Goal: Task Accomplishment & Management: Use online tool/utility

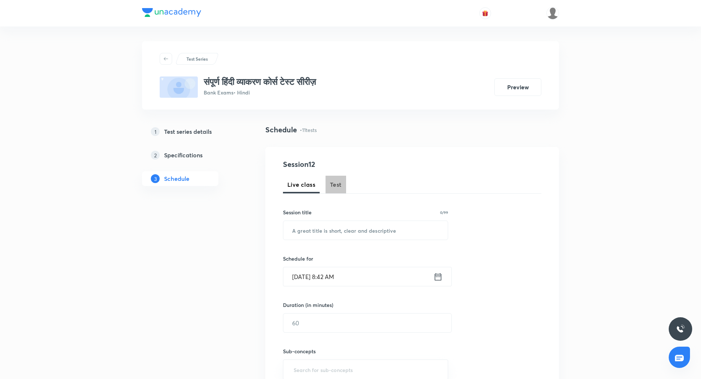
click at [341, 184] on span "Test" at bounding box center [336, 184] width 12 height 9
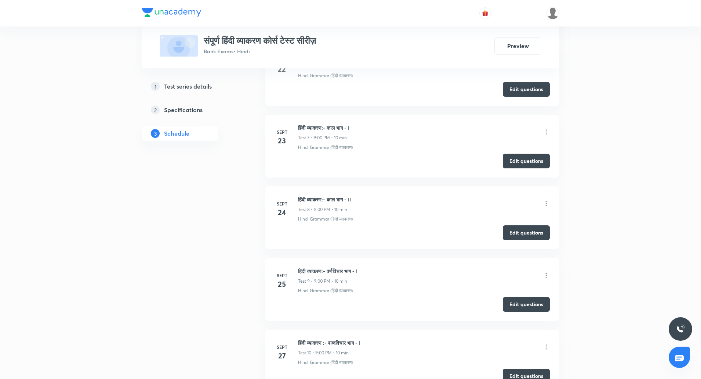
scroll to position [953, 0]
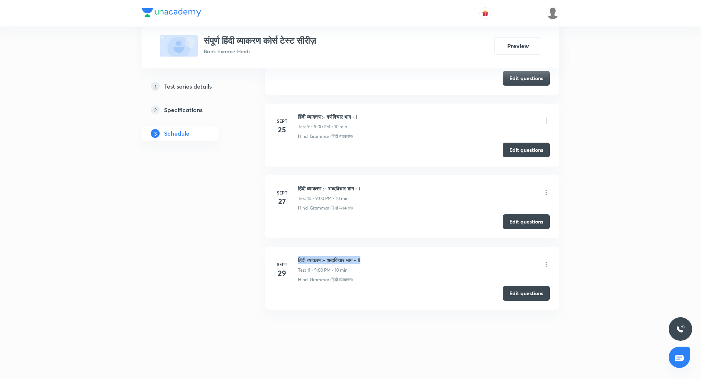
drag, startPoint x: 298, startPoint y: 260, endPoint x: 382, endPoint y: 260, distance: 84.1
click at [382, 260] on div "Sept 29 हिंदी व्याकरण:- शब्दविचार भाग - II Test 11 • 9:00 PM • 10 min Hindi Gra…" at bounding box center [412, 269] width 275 height 27
copy h6 "हिंदी व्याकरण:- शब्दविचार भाग - II"
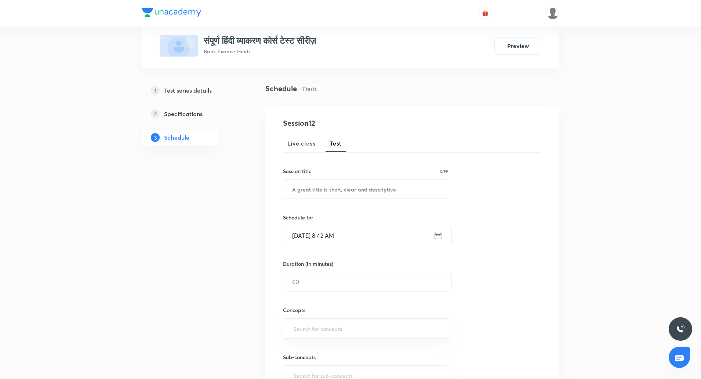
scroll to position [90, 0]
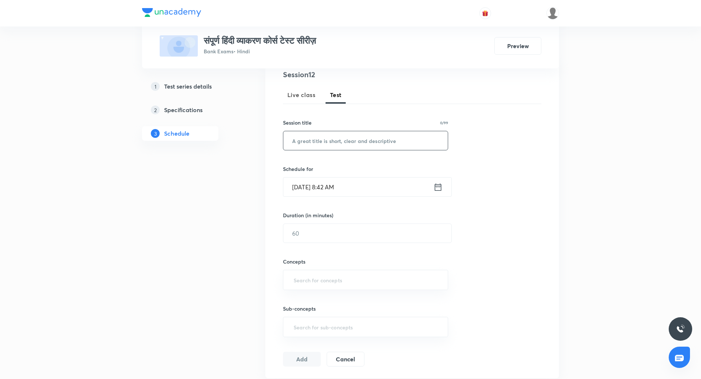
click at [329, 144] on input "text" at bounding box center [365, 140] width 164 height 19
paste input "हिंदी व्याकरण:- शब्दविचार भाग - II"
type input "हिंदी व्याकरण:- शब्दविचार भाग - IV"
click at [336, 191] on input "Oct 8, 2025, 8:42 AM" at bounding box center [358, 186] width 150 height 19
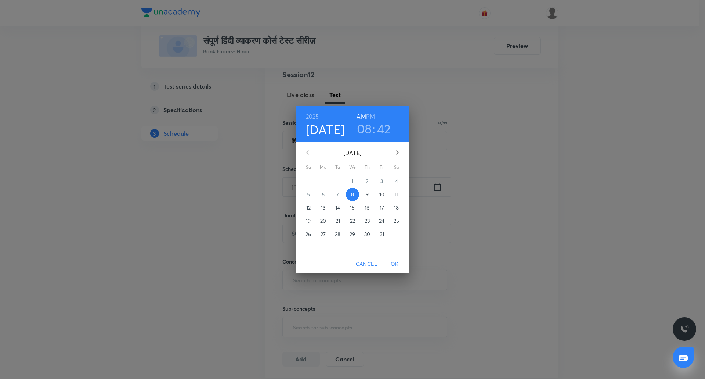
click at [370, 115] on h6 "PM" at bounding box center [370, 116] width 9 height 10
click at [361, 116] on h6 "AM" at bounding box center [361, 116] width 9 height 10
click at [365, 128] on h3 "08" at bounding box center [364, 128] width 15 height 15
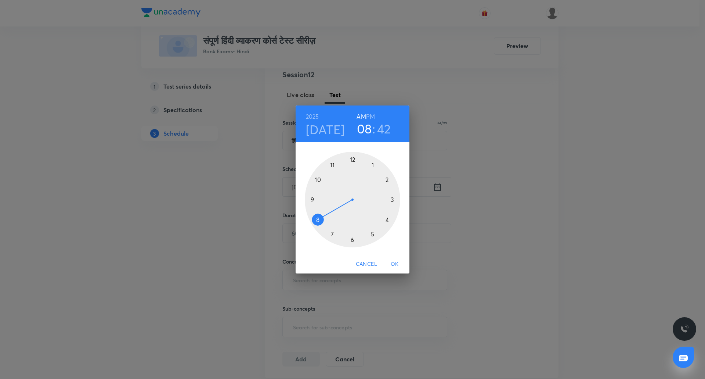
click at [332, 167] on div at bounding box center [352, 199] width 95 height 95
click at [353, 235] on div at bounding box center [352, 199] width 95 height 95
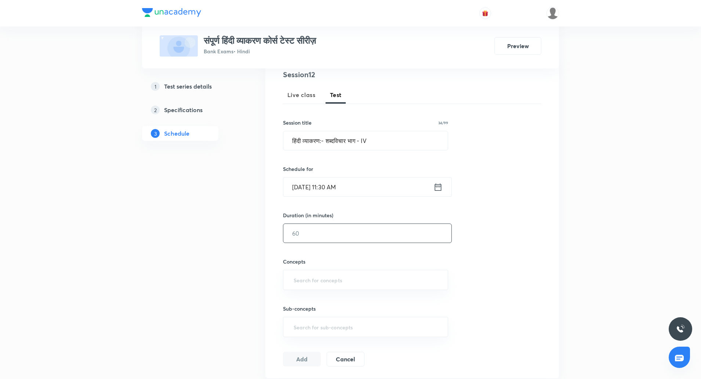
click at [342, 236] on input "text" at bounding box center [367, 233] width 168 height 19
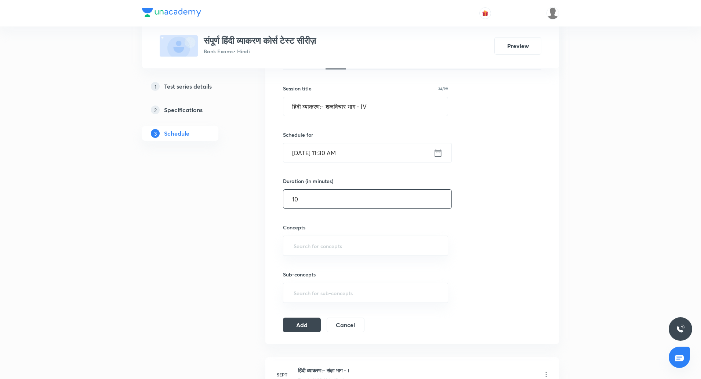
scroll to position [124, 0]
click at [322, 236] on div "​" at bounding box center [365, 245] width 165 height 20
type input "10"
type input "hin"
click at [329, 278] on li "Hindi Grammar (हिंदी व्याकरण)" at bounding box center [365, 278] width 164 height 13
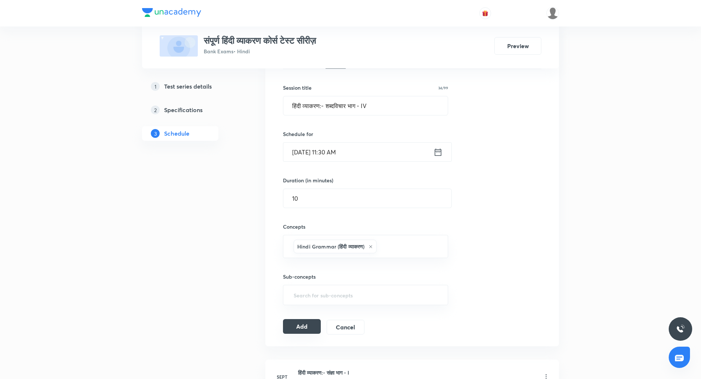
click at [305, 322] on button "Add" at bounding box center [302, 326] width 38 height 15
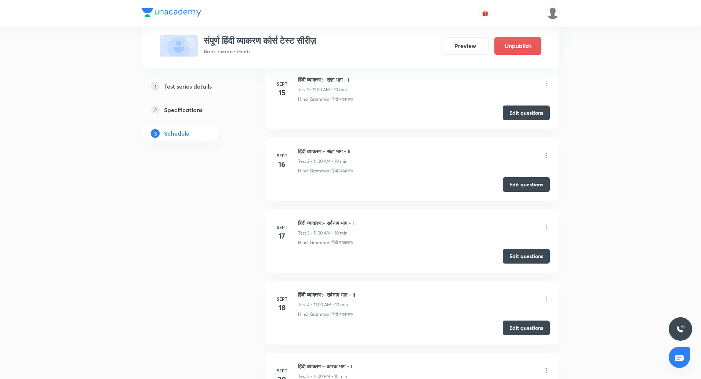
scroll to position [0, 0]
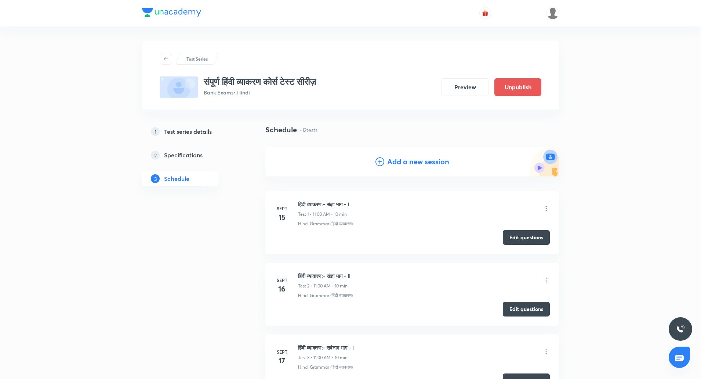
click at [400, 165] on h4 "Add a new session" at bounding box center [418, 161] width 62 height 11
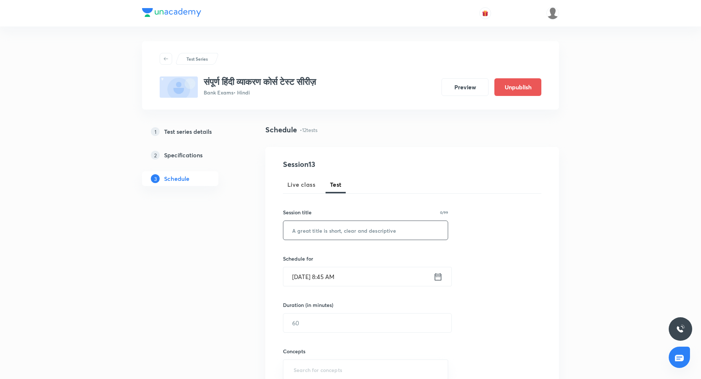
click at [344, 231] on input "text" at bounding box center [365, 230] width 164 height 19
type input "न"
type input "ै"
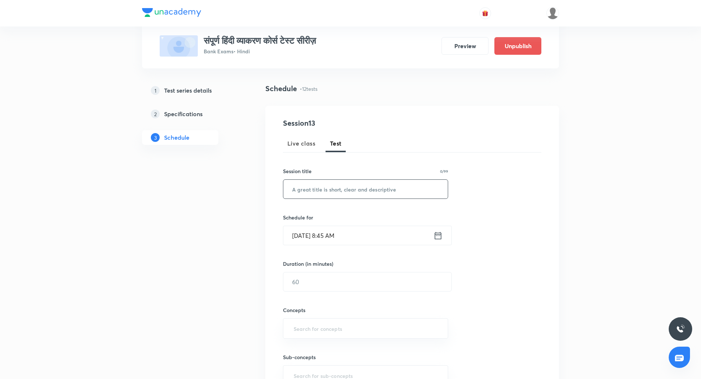
scroll to position [44, 0]
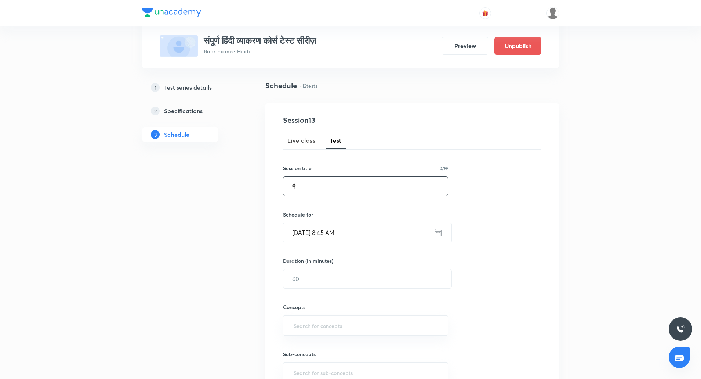
type input "न"
type input "ै"
type input "व"
paste input "वचन भाग -1"
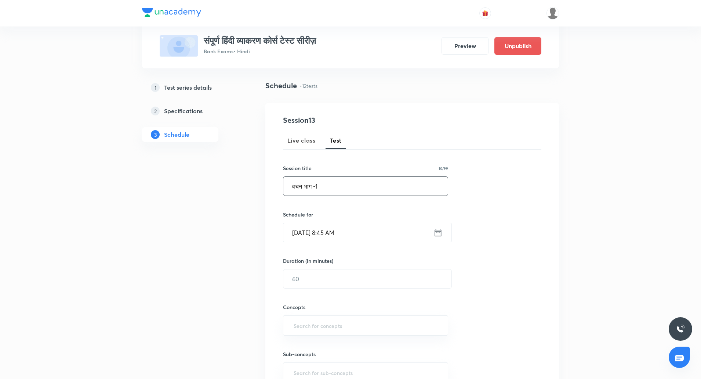
type input "वचन भाग -1"
click at [307, 235] on input "Oct 8, 2025, 8:45 AM" at bounding box center [358, 232] width 150 height 19
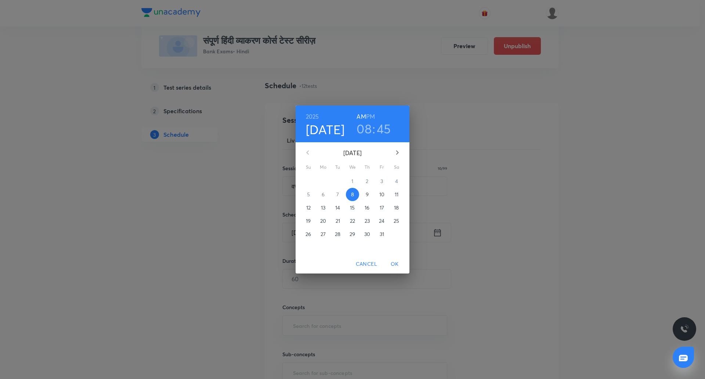
click at [385, 195] on span "10" at bounding box center [381, 194] width 13 height 7
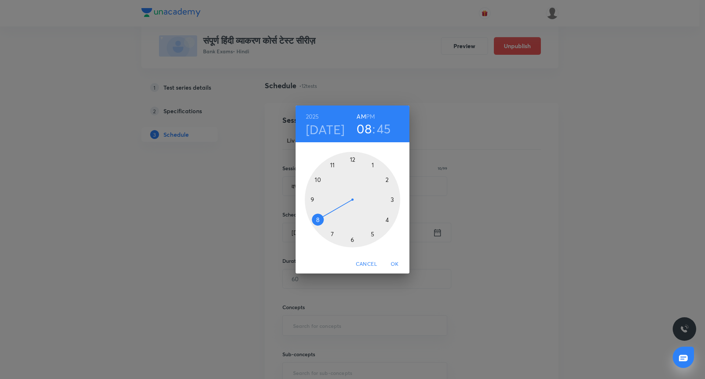
click at [332, 165] on div at bounding box center [352, 199] width 95 height 95
click at [352, 240] on div at bounding box center [352, 199] width 95 height 95
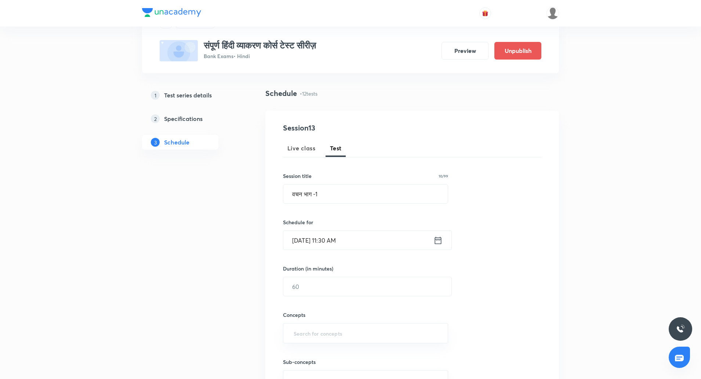
scroll to position [37, 0]
click at [320, 283] on input "text" at bounding box center [367, 285] width 168 height 19
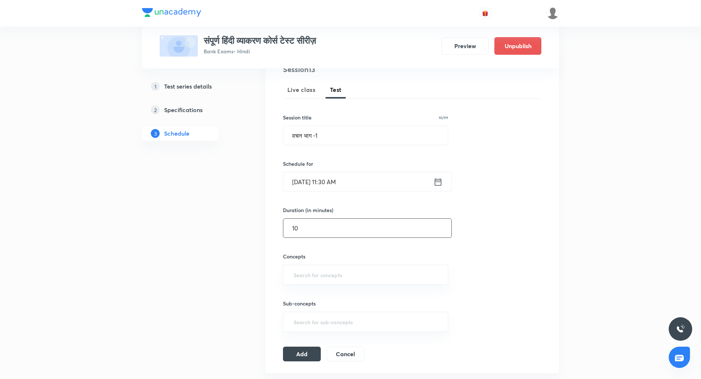
scroll to position [98, 0]
type input "10"
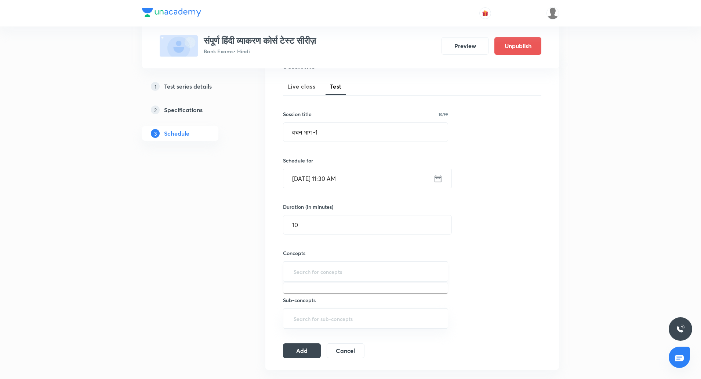
click at [305, 271] on input "text" at bounding box center [365, 271] width 147 height 14
type input "hin"
click at [328, 301] on li "Hindi Grammar (हिंदी व्याकरण)" at bounding box center [365, 305] width 164 height 13
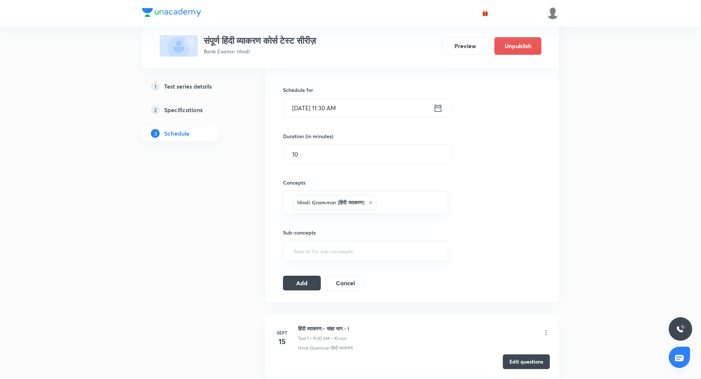
scroll to position [170, 0]
click at [302, 283] on button "Add" at bounding box center [302, 281] width 38 height 15
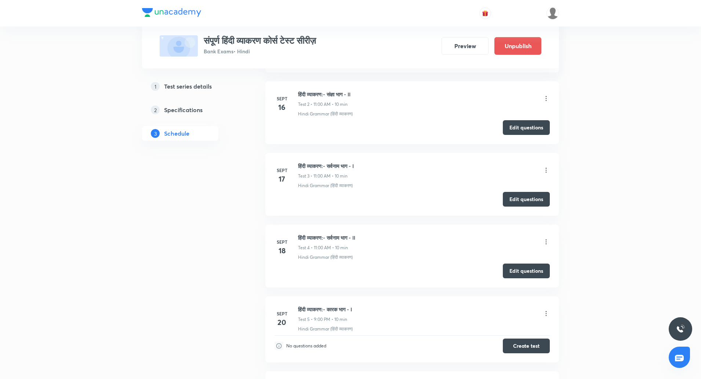
scroll to position [0, 0]
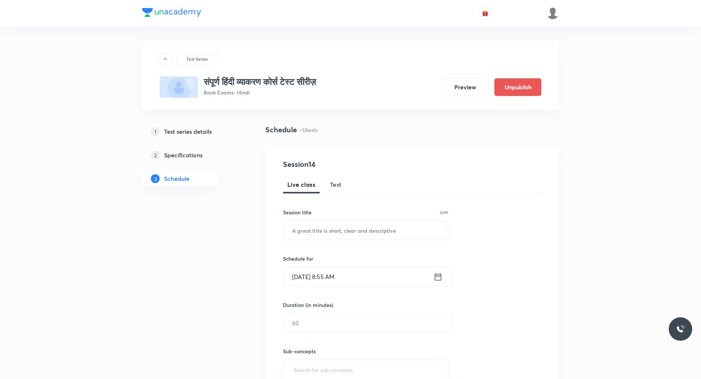
click at [333, 180] on button "Test" at bounding box center [336, 185] width 21 height 18
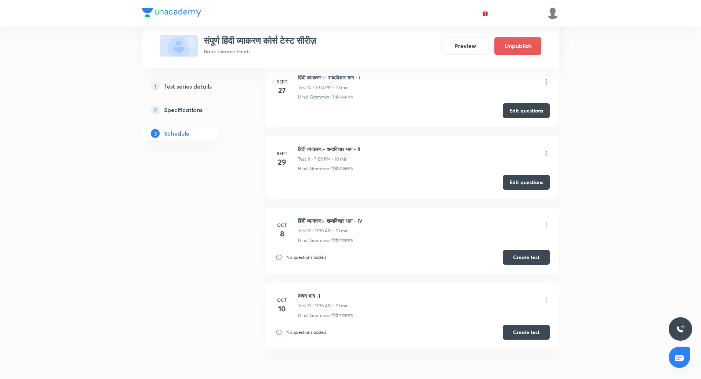
scroll to position [1103, 0]
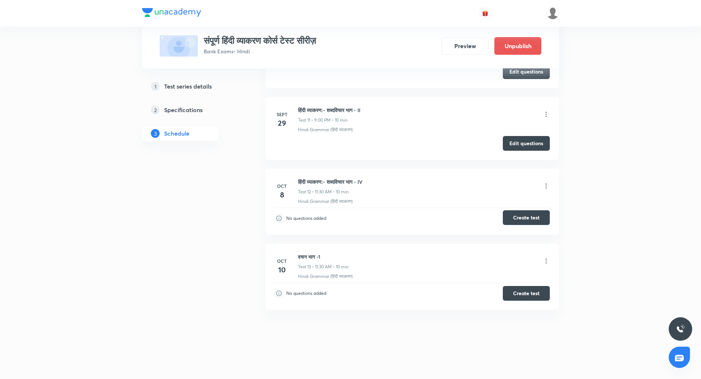
click at [515, 218] on button "Create test" at bounding box center [526, 217] width 47 height 15
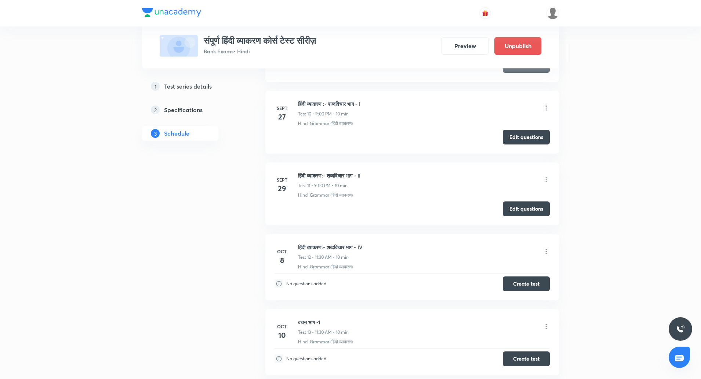
scroll to position [1037, 0]
click at [538, 208] on button "Edit questions" at bounding box center [526, 208] width 47 height 15
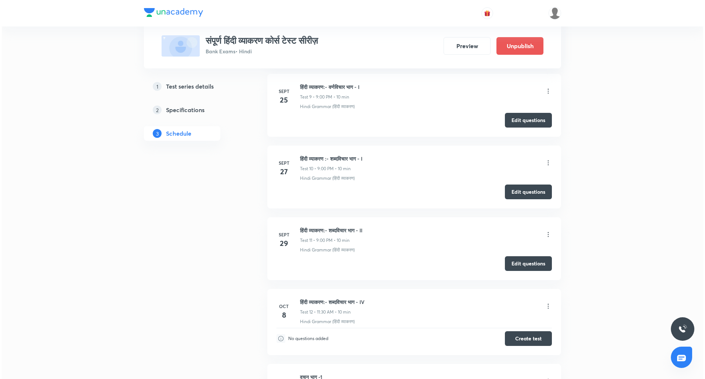
scroll to position [1103, 0]
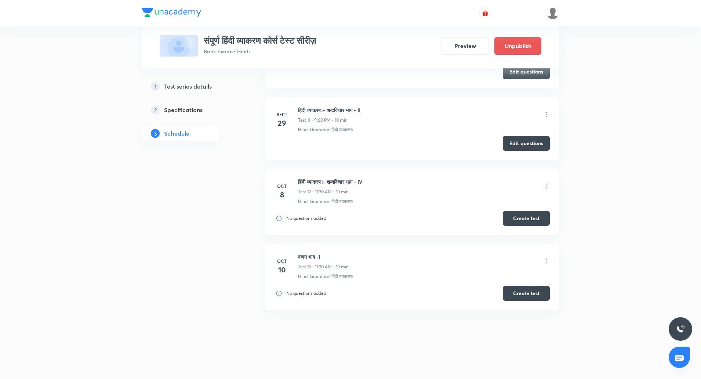
click at [549, 182] on icon at bounding box center [546, 185] width 7 height 7
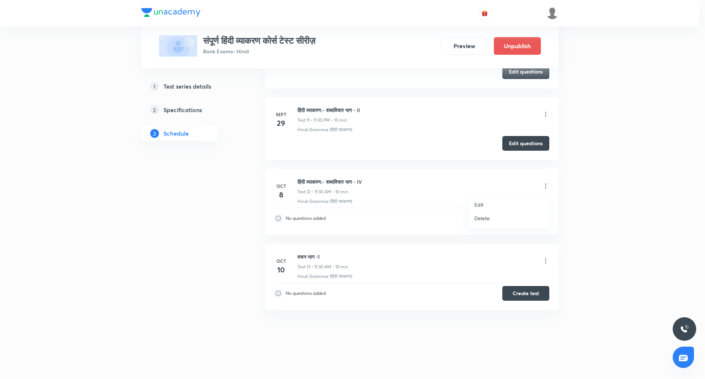
click at [483, 205] on p "Edit" at bounding box center [478, 204] width 9 height 8
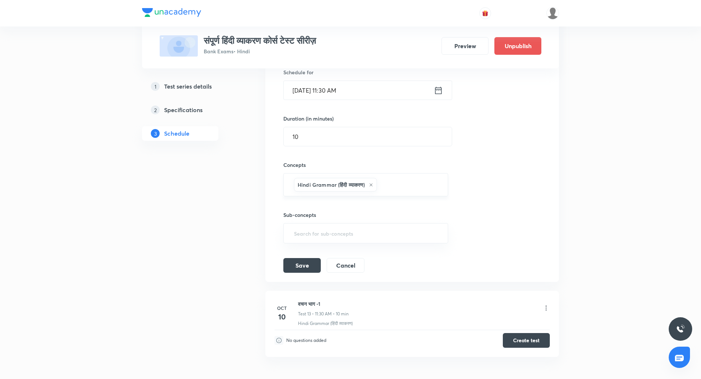
scroll to position [950, 0]
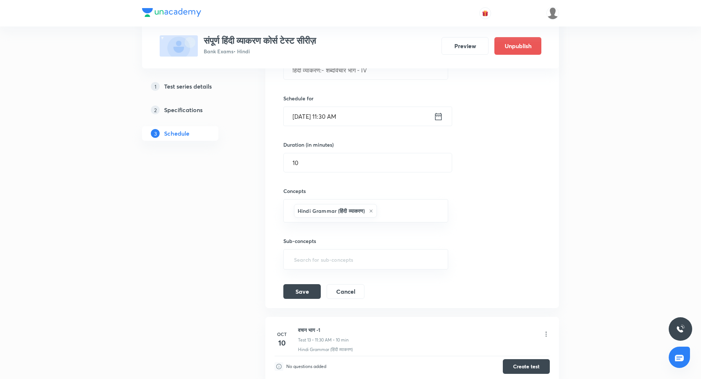
click at [331, 115] on input "Oct 8, 2025, 11:30 AM" at bounding box center [359, 116] width 150 height 19
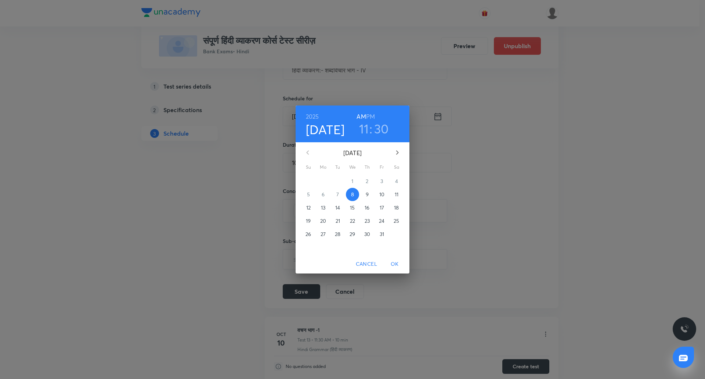
click at [370, 112] on h6 "PM" at bounding box center [370, 116] width 9 height 10
click at [378, 130] on h3 "30" at bounding box center [381, 128] width 15 height 15
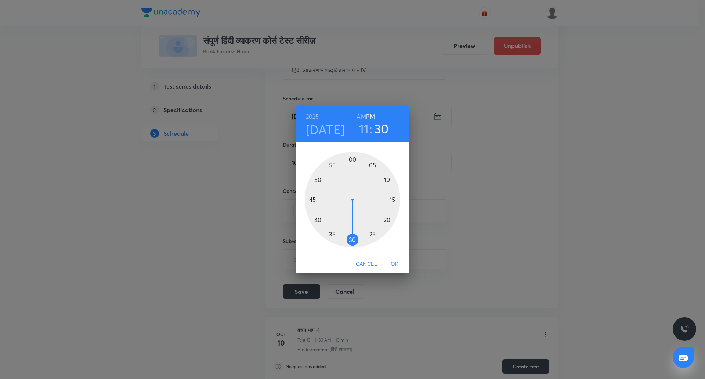
click at [351, 160] on div at bounding box center [352, 199] width 95 height 95
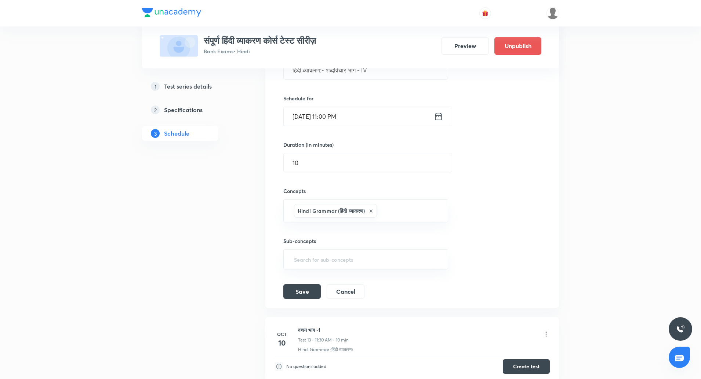
click at [335, 120] on input "Oct 8, 2025, 11:00 PM" at bounding box center [359, 116] width 150 height 19
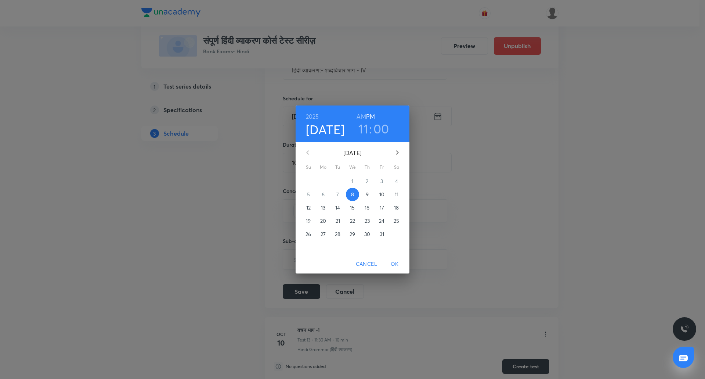
click at [362, 131] on h3 "11" at bounding box center [363, 128] width 10 height 15
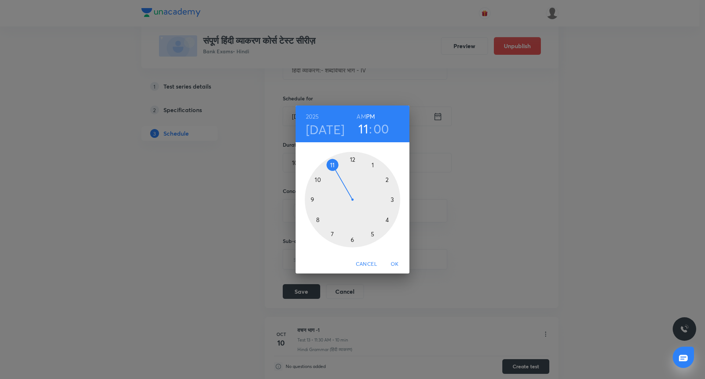
click at [314, 199] on div at bounding box center [352, 199] width 95 height 95
click at [394, 266] on span "OK" at bounding box center [395, 263] width 18 height 9
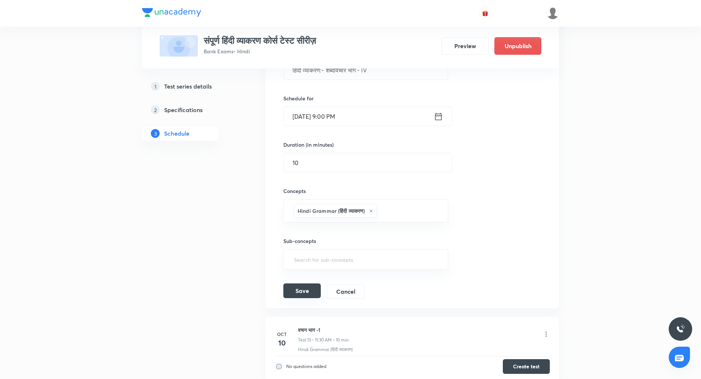
click at [312, 288] on button "Save" at bounding box center [301, 290] width 37 height 15
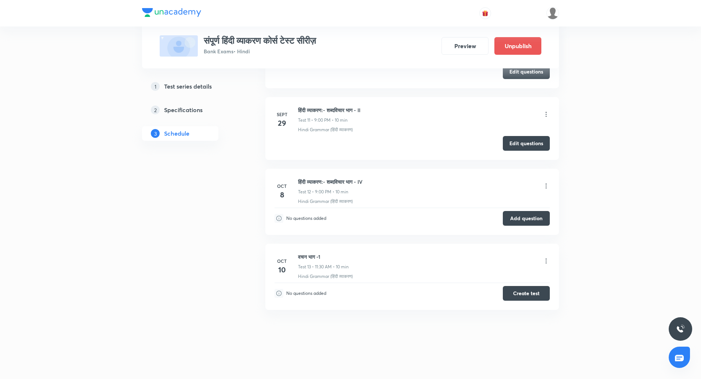
scroll to position [813, 0]
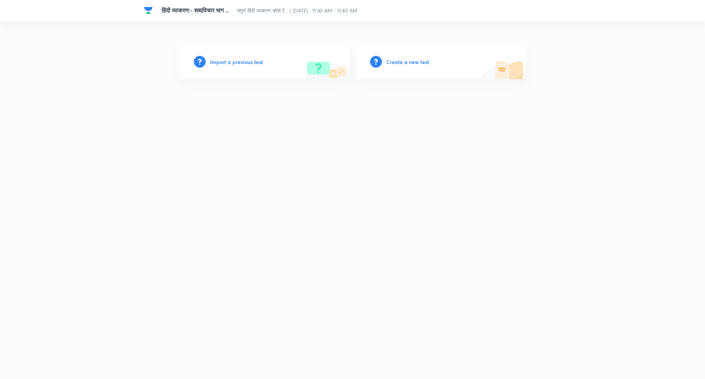
click at [404, 62] on h6 "Create a new test" at bounding box center [407, 62] width 43 height 8
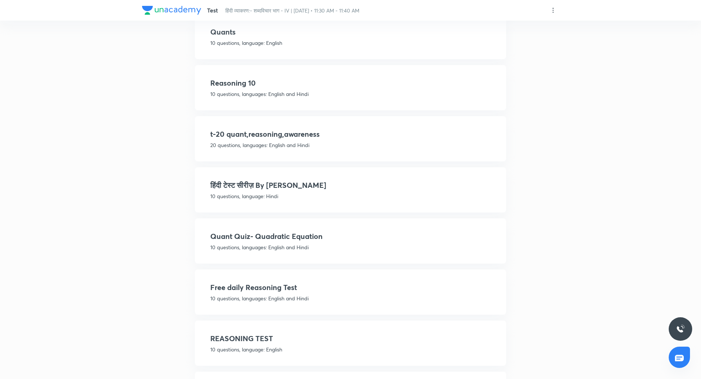
click at [261, 195] on p "10 questions, language: Hindi" at bounding box center [350, 196] width 281 height 8
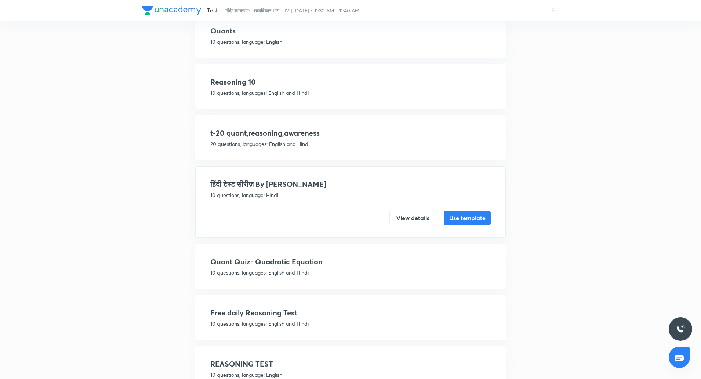
scroll to position [878, 0]
click at [460, 222] on button "Use template" at bounding box center [467, 218] width 47 height 15
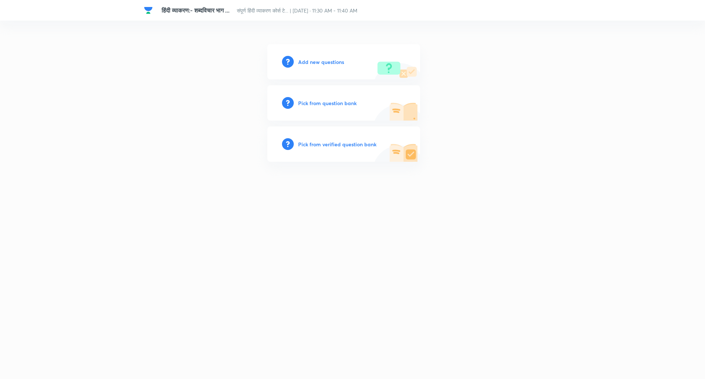
click at [335, 62] on h6 "Add new questions" at bounding box center [321, 62] width 46 height 8
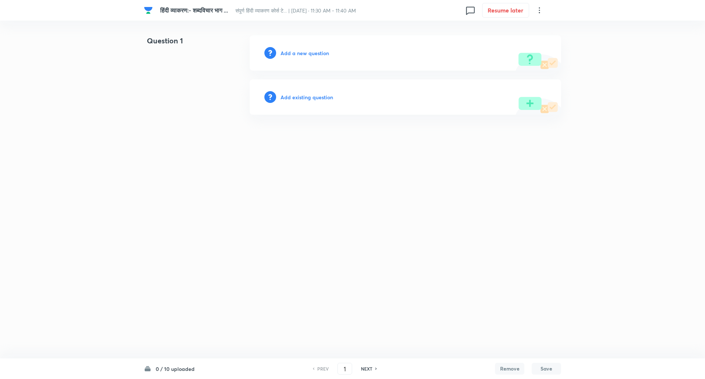
click at [312, 47] on div "Add a new question" at bounding box center [405, 52] width 311 height 35
click at [312, 49] on h6 "Add a new question" at bounding box center [305, 53] width 48 height 8
click at [312, 51] on h6 "Choose a question type" at bounding box center [309, 53] width 57 height 8
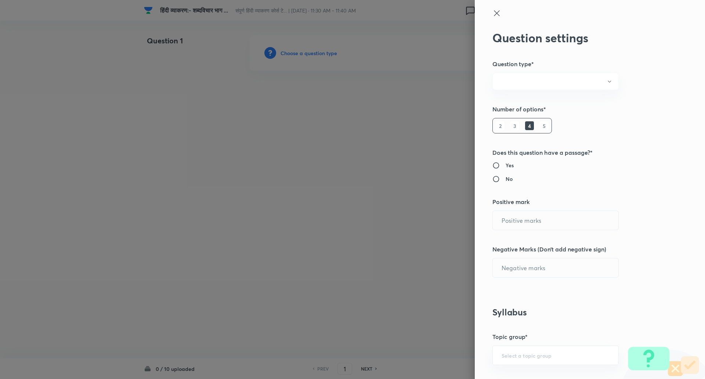
radio input "true"
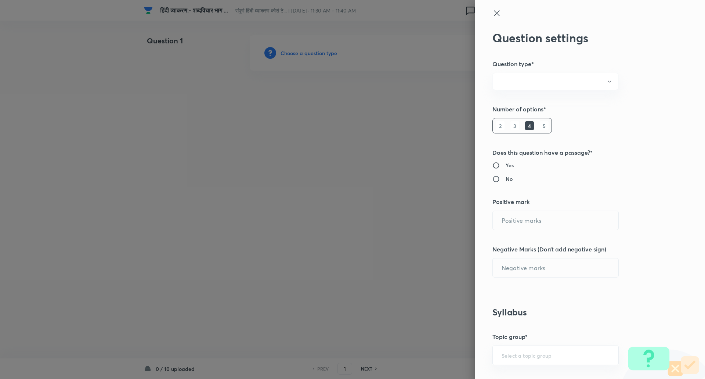
radio input "true"
type input "1"
click at [540, 127] on h6 "5" at bounding box center [544, 125] width 9 height 9
click at [533, 265] on input "0" at bounding box center [556, 267] width 126 height 19
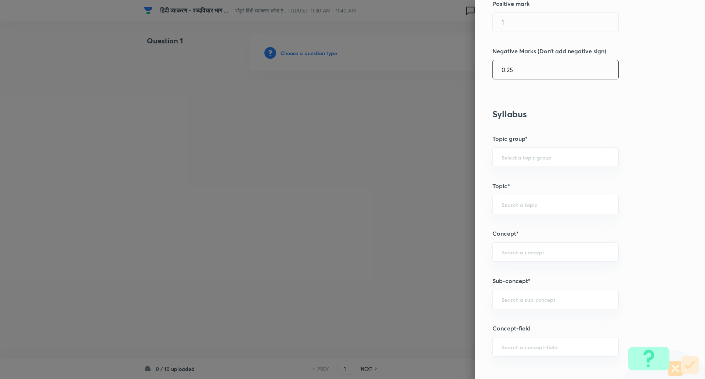
scroll to position [235, 0]
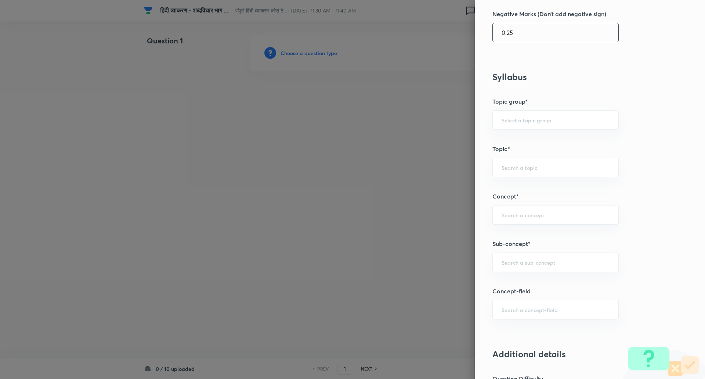
type input "0.25"
click at [523, 252] on div "Question settings Question type* Single choice correct Number of options* 2 3 4…" at bounding box center [590, 189] width 230 height 379
click at [524, 263] on input "text" at bounding box center [556, 261] width 108 height 7
type input "h"
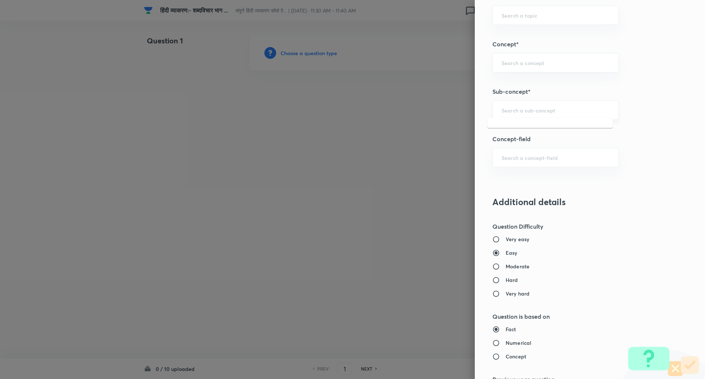
scroll to position [392, 0]
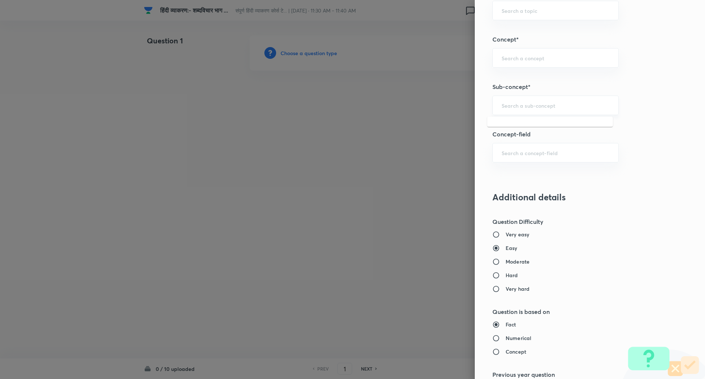
click at [514, 109] on div "​" at bounding box center [555, 104] width 126 height 19
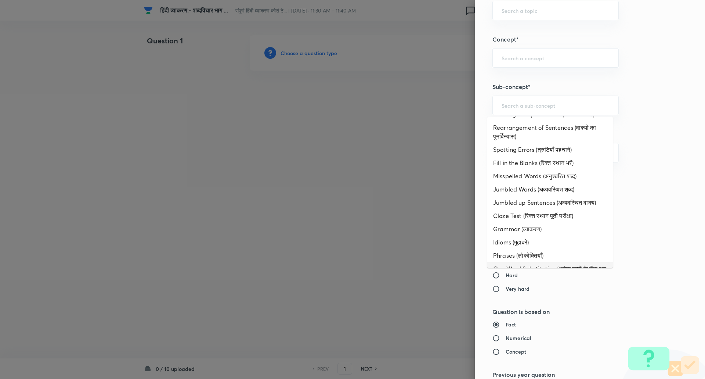
scroll to position [0, 0]
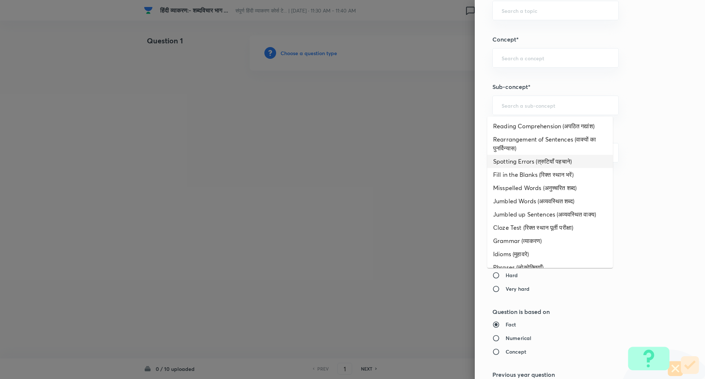
click at [523, 160] on li "Spotting Errors (त्रुटियाँ पहचाने)" at bounding box center [550, 161] width 126 height 13
type input "Spotting Errors (त्रुटियाँ पहचाने)"
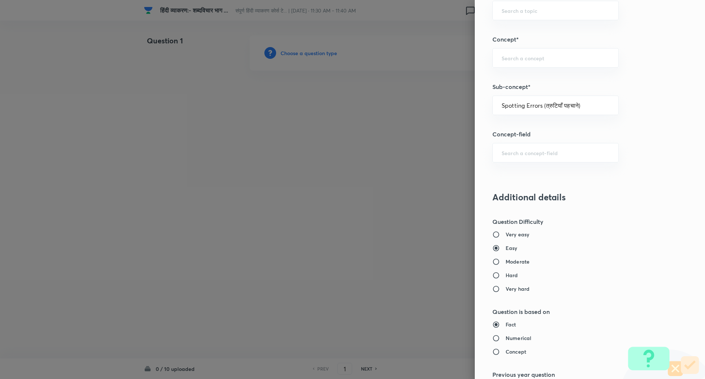
type input "Hindi"
type input "Hindi (हिंदी)"
type input "Hindi Language (हिंदी भाषा)"
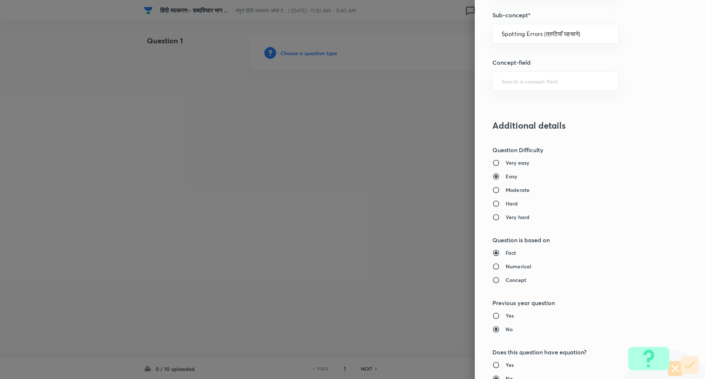
scroll to position [464, 0]
click at [508, 194] on div "Very easy Easy Moderate Hard Very hard" at bounding box center [577, 189] width 170 height 62
click at [509, 190] on h6 "Moderate" at bounding box center [518, 189] width 24 height 8
click at [506, 190] on input "Moderate" at bounding box center [498, 188] width 13 height 7
radio input "true"
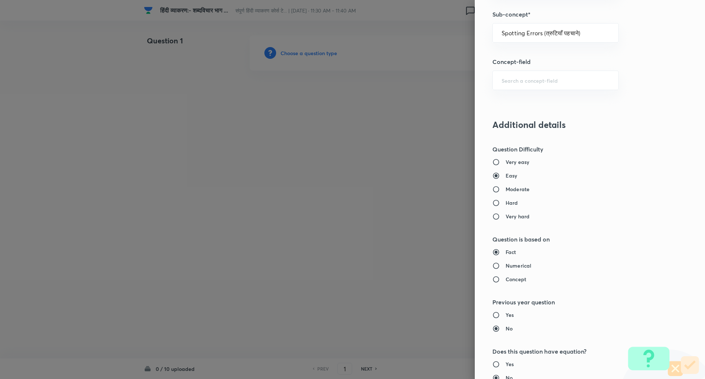
radio input "false"
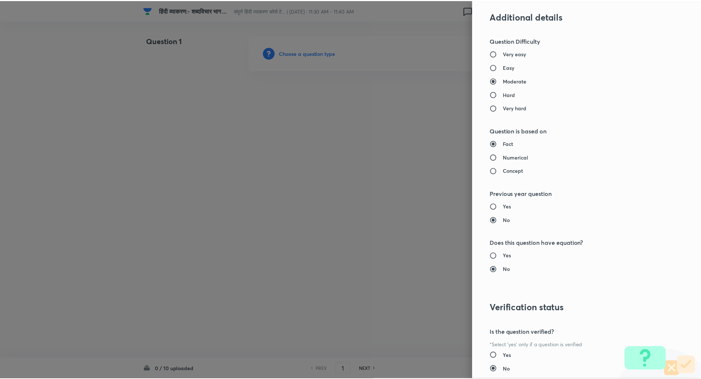
scroll to position [622, 0]
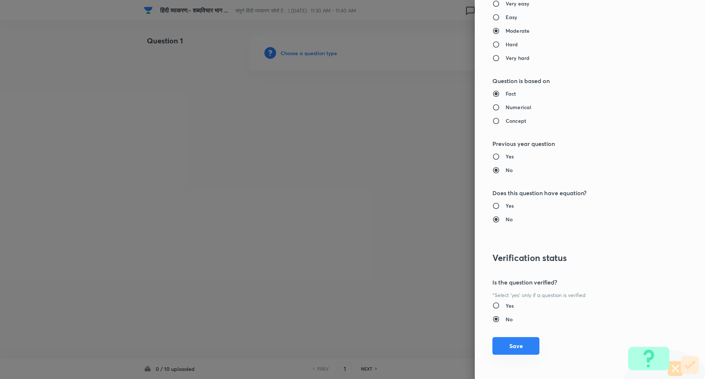
click at [516, 346] on button "Save" at bounding box center [515, 346] width 47 height 18
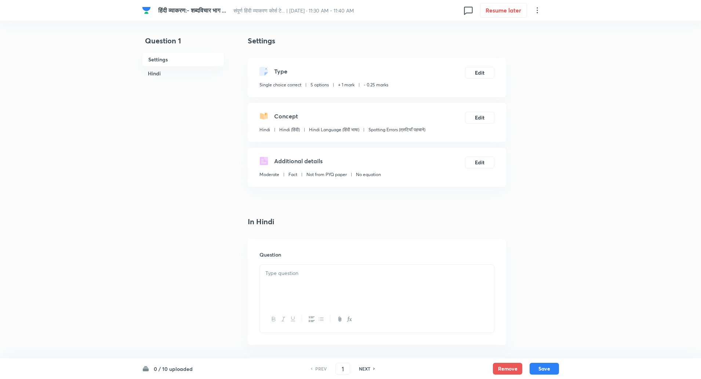
scroll to position [65, 0]
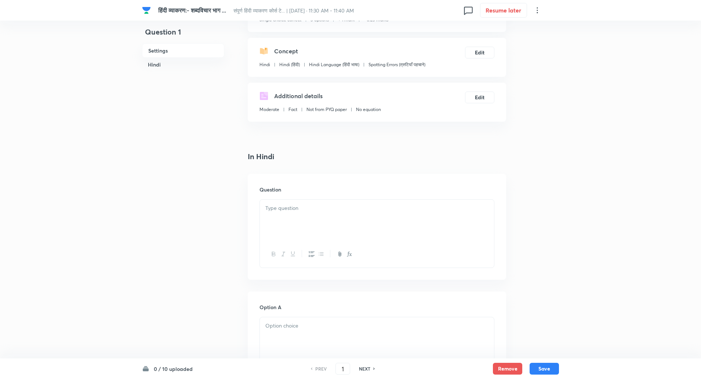
click at [335, 234] on div at bounding box center [377, 219] width 234 height 41
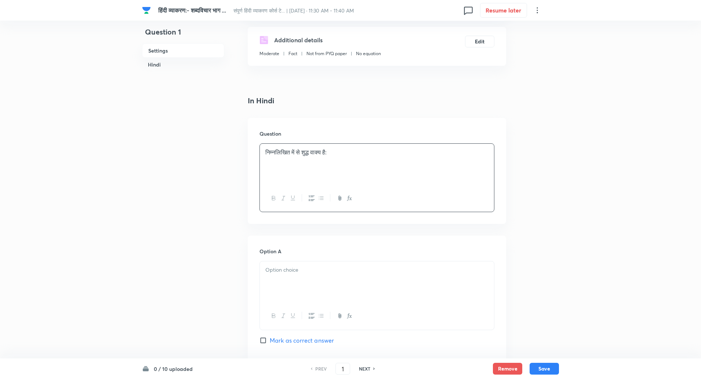
scroll to position [127, 0]
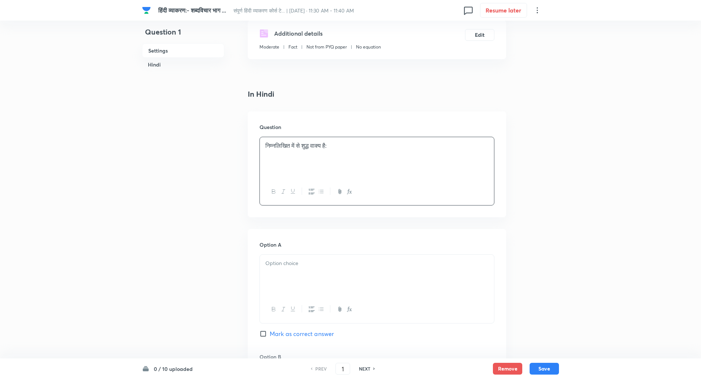
click at [300, 286] on div at bounding box center [377, 274] width 234 height 41
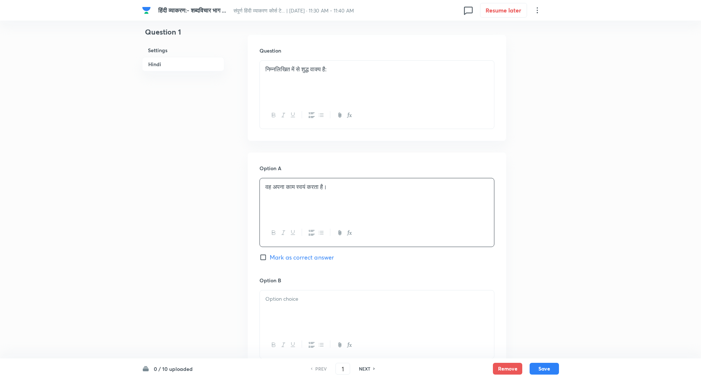
scroll to position [204, 0]
click at [291, 301] on p at bounding box center [376, 298] width 223 height 8
click at [263, 253] on input "Mark as correct answer" at bounding box center [265, 256] width 10 height 7
checkbox input "true"
click at [285, 311] on div at bounding box center [377, 310] width 234 height 41
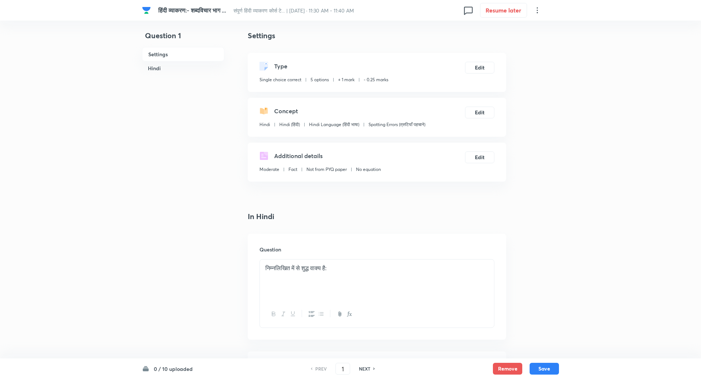
scroll to position [0, 0]
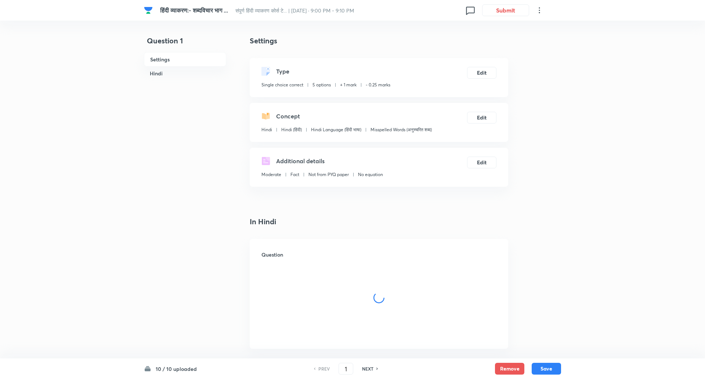
checkbox input "true"
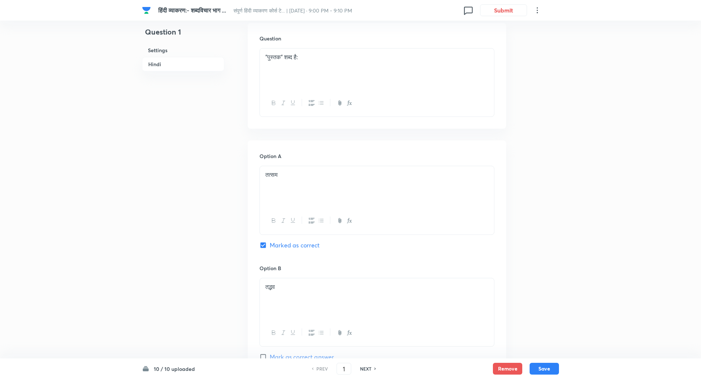
scroll to position [208, 0]
